Goal: Task Accomplishment & Management: Manage account settings

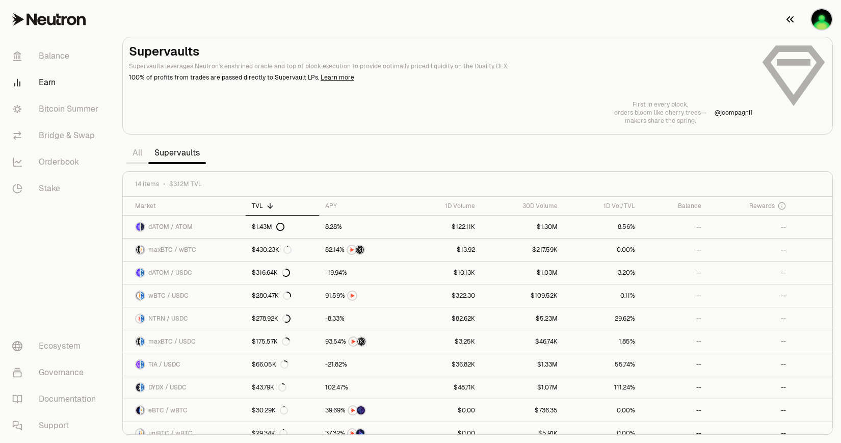
click at [821, 19] on img "button" at bounding box center [822, 19] width 20 height 20
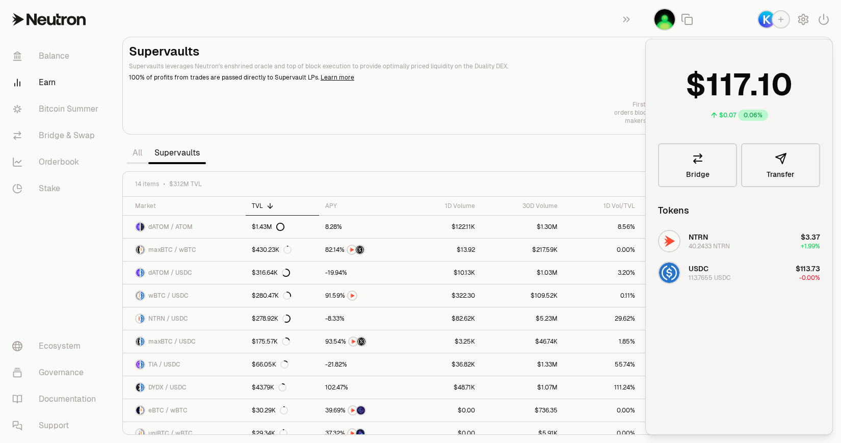
click at [570, 60] on header "Supervaults Supervaults leverages Neutron's enshrined oracle and top of block e…" at bounding box center [441, 62] width 624 height 39
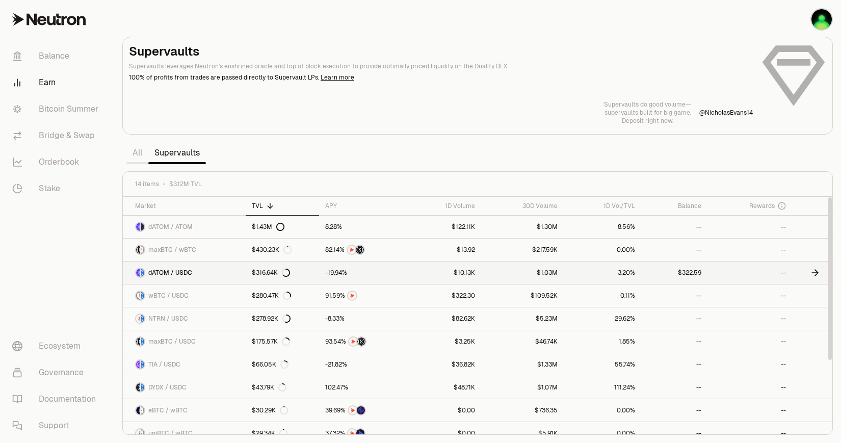
click at [300, 269] on link "$316.64K" at bounding box center [282, 273] width 73 height 22
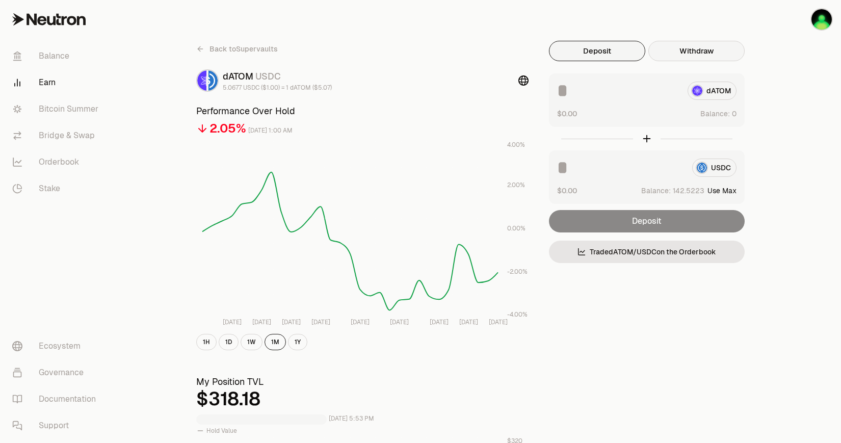
click at [697, 54] on button "Withdraw" at bounding box center [696, 51] width 96 height 20
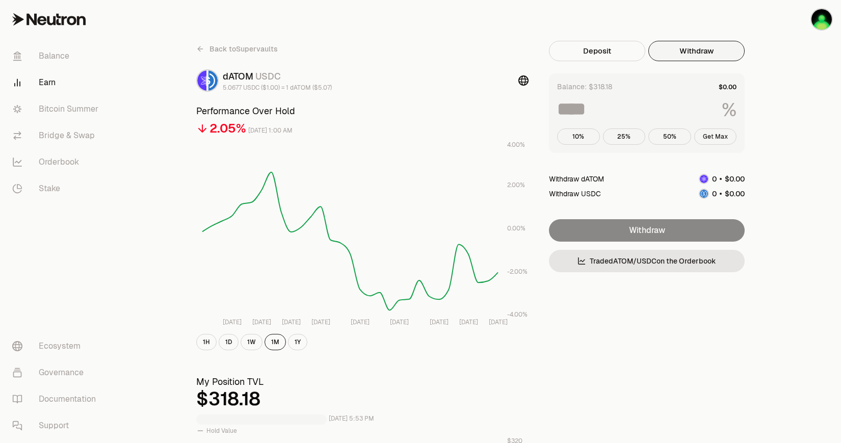
click at [713, 136] on button "Get Max" at bounding box center [715, 136] width 43 height 16
type input "***"
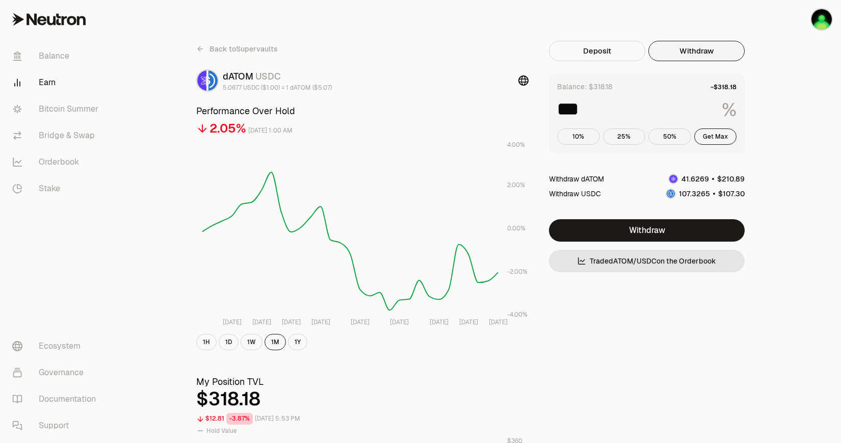
click at [242, 54] on span "Back to Supervaults" at bounding box center [244, 49] width 68 height 10
